Goal: Information Seeking & Learning: Find specific page/section

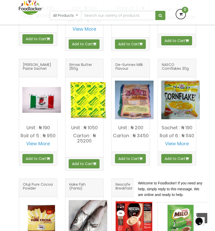
scroll to position [241, 0]
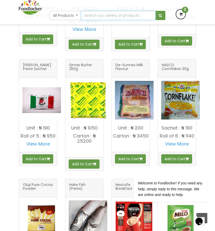
click at [83, 15] on input "text" at bounding box center [118, 15] width 75 height 9
type input "soy"
click at [156, 11] on button "submit" at bounding box center [161, 15] width 10 height 9
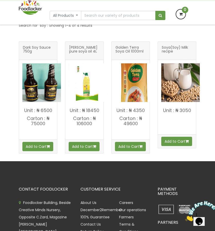
scroll to position [79, 0]
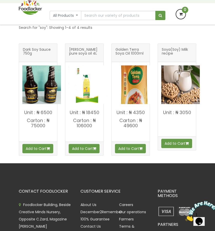
click at [181, 56] on span "Soya(Soy) Milk recipe" at bounding box center [177, 53] width 30 height 10
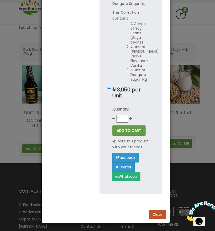
scroll to position [0, 0]
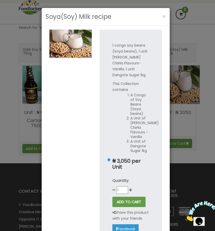
click at [13, 105] on div "Soya(Soy) Milk recipe × 1 congo soy beans (Soya beans), 1 unit Foster Clarks Fl…" at bounding box center [107, 115] width 215 height 231
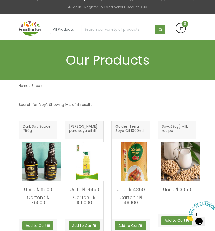
scroll to position [28, 0]
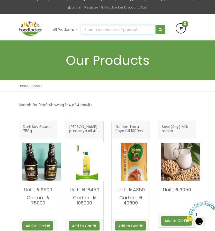
click at [107, 34] on input "text" at bounding box center [118, 29] width 75 height 9
type input "yoghurt"
click at [156, 25] on button "submit" at bounding box center [161, 29] width 10 height 9
